Goal: Task Accomplishment & Management: Use online tool/utility

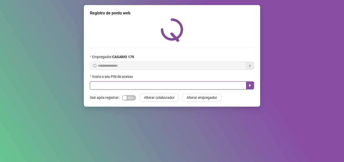
click at [110, 83] on input "text" at bounding box center [168, 85] width 157 height 8
type input "*****"
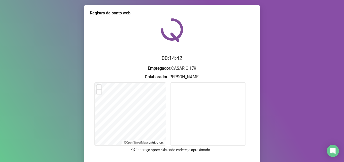
scroll to position [35, 0]
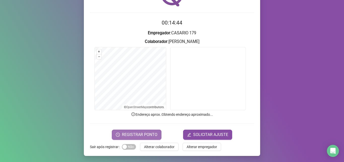
click at [130, 132] on span "REGISTRAR PONTO" at bounding box center [140, 134] width 36 height 6
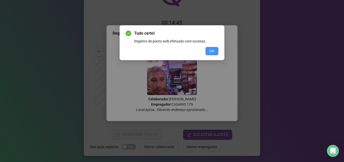
click at [208, 49] on button "OK" at bounding box center [212, 51] width 13 height 8
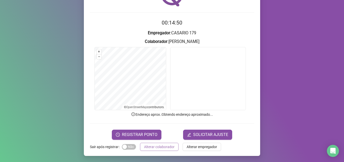
click at [160, 145] on span "Alterar colaborador" at bounding box center [159, 147] width 31 height 6
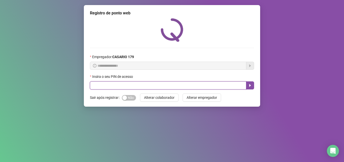
click at [134, 84] on input "text" at bounding box center [168, 85] width 157 height 8
type input "*****"
click at [252, 86] on icon "caret-right" at bounding box center [250, 85] width 4 height 4
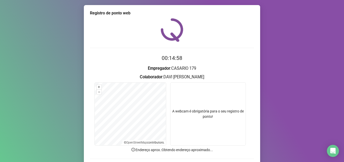
scroll to position [25, 0]
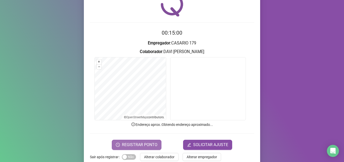
click at [142, 143] on span "REGISTRAR PONTO" at bounding box center [140, 144] width 36 height 6
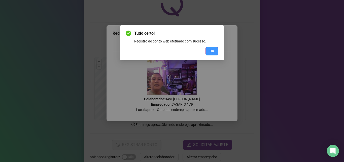
click at [213, 48] on button "OK" at bounding box center [212, 51] width 13 height 8
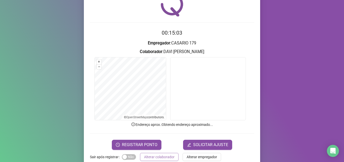
click at [166, 153] on button "Alterar colaborador" at bounding box center [159, 157] width 39 height 8
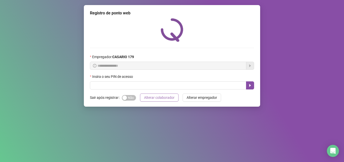
click at [159, 95] on span "Alterar colaborador" at bounding box center [159, 98] width 31 height 6
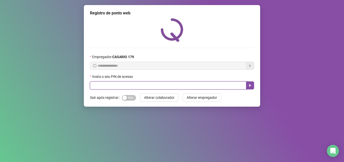
drag, startPoint x: 169, startPoint y: 86, endPoint x: 170, endPoint y: 84, distance: 2.6
click at [170, 86] on input "text" at bounding box center [168, 85] width 157 height 8
type input "*****"
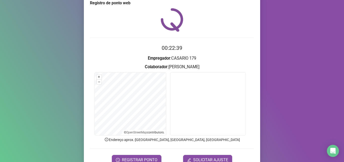
scroll to position [18, 0]
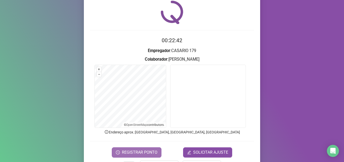
click at [148, 148] on button "REGISTRAR PONTO" at bounding box center [137, 152] width 50 height 10
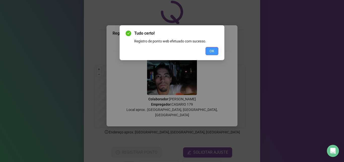
click at [218, 47] on button "OK" at bounding box center [212, 51] width 13 height 8
